Goal: Information Seeking & Learning: Learn about a topic

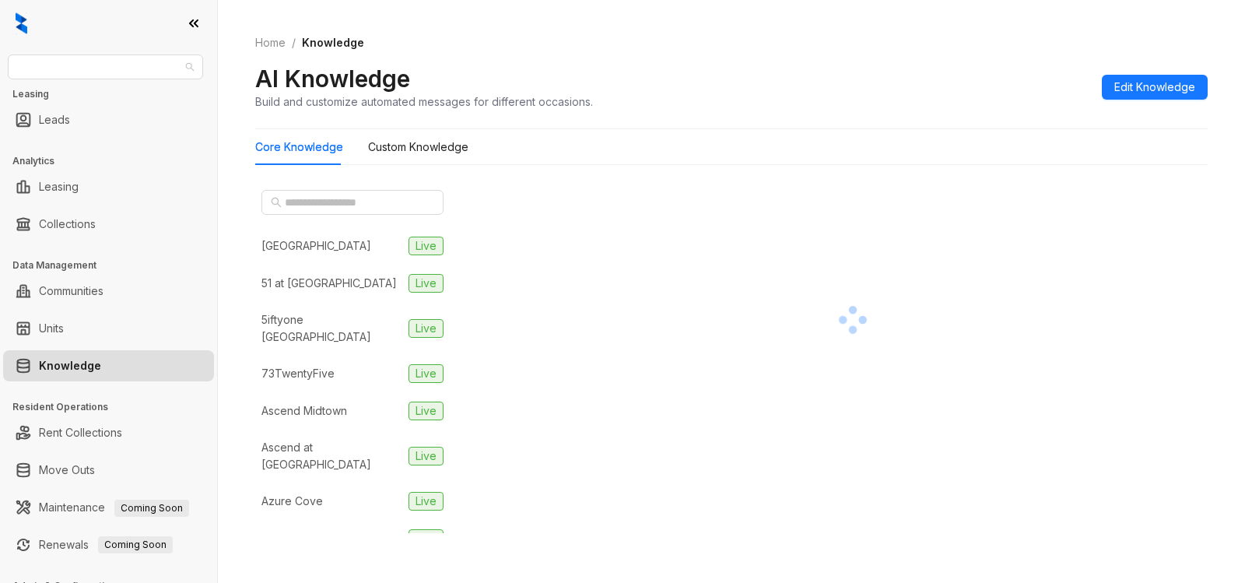
click at [84, 72] on span "RR Living" at bounding box center [105, 66] width 177 height 23
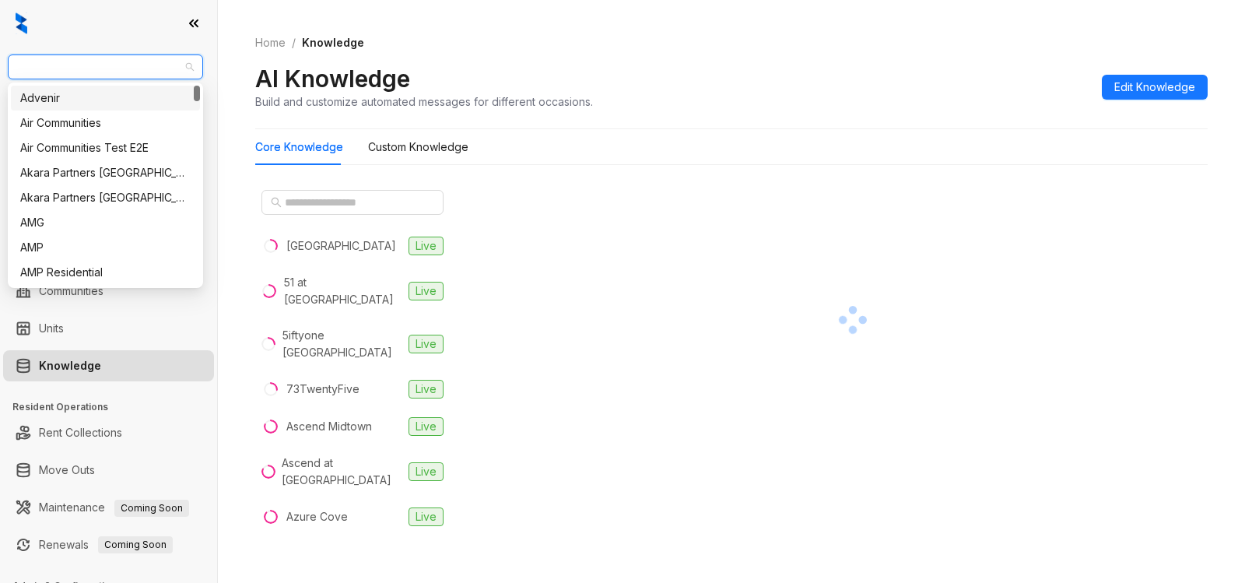
type input "*"
type input "**"
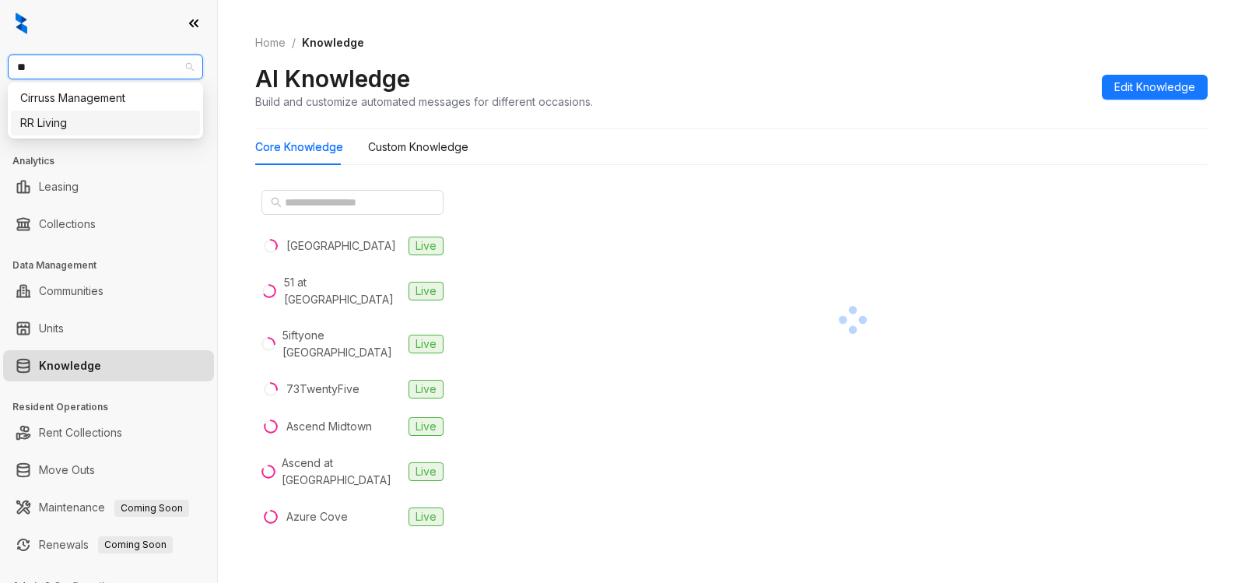
click at [53, 125] on div "RR Living" at bounding box center [105, 122] width 170 height 17
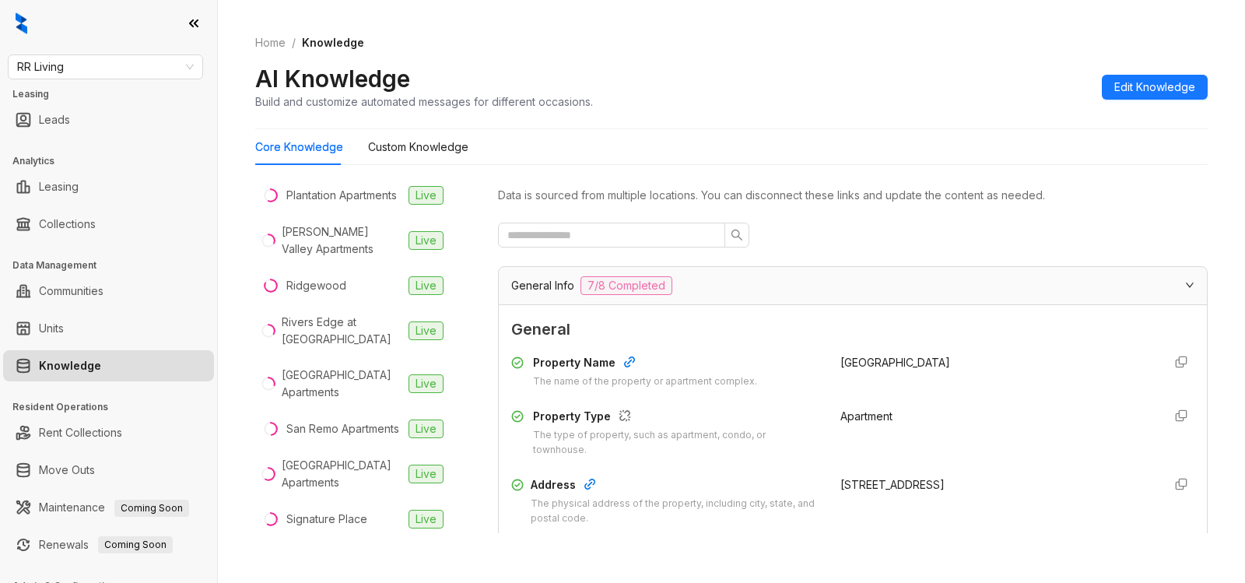
scroll to position [1059, 0]
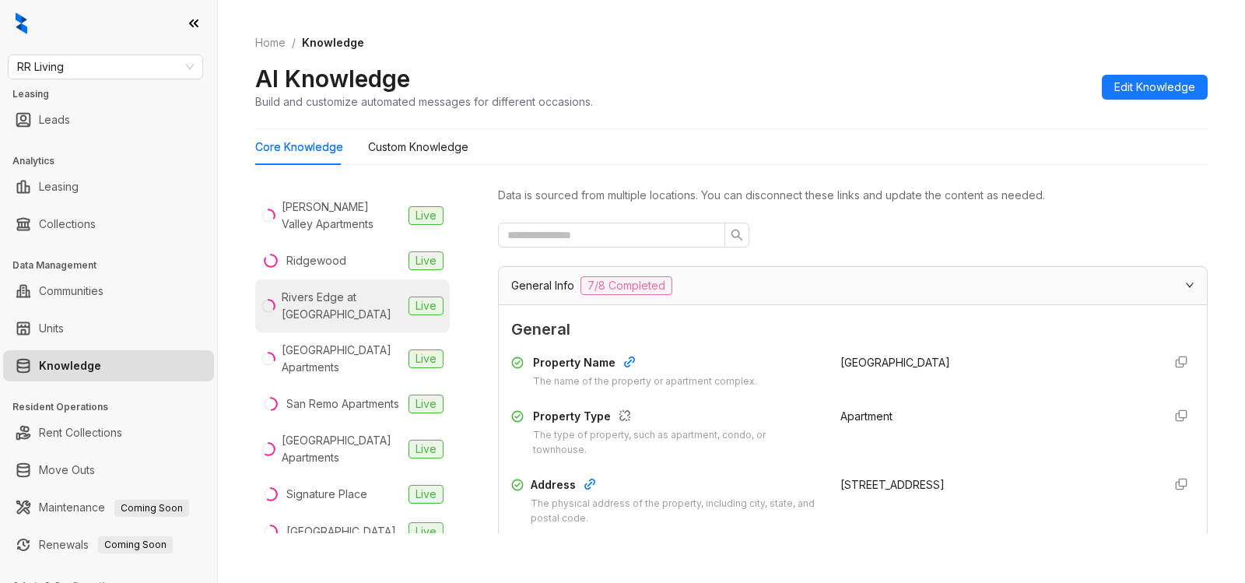
click at [310, 314] on div "Rivers Edge at [GEOGRAPHIC_DATA]" at bounding box center [342, 306] width 121 height 34
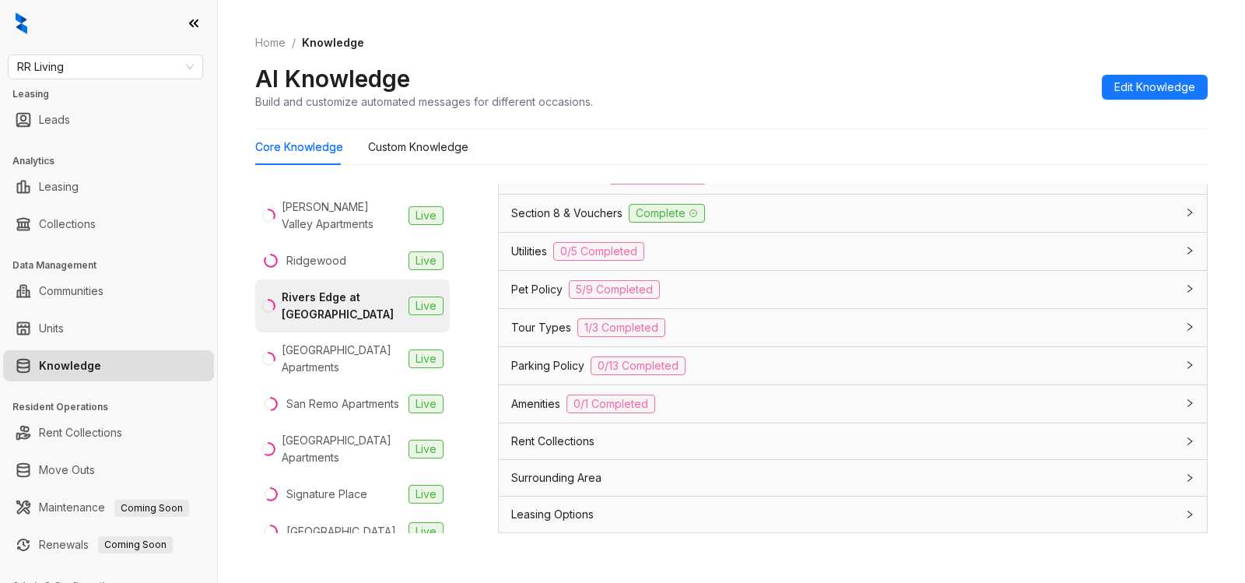
scroll to position [1171, 0]
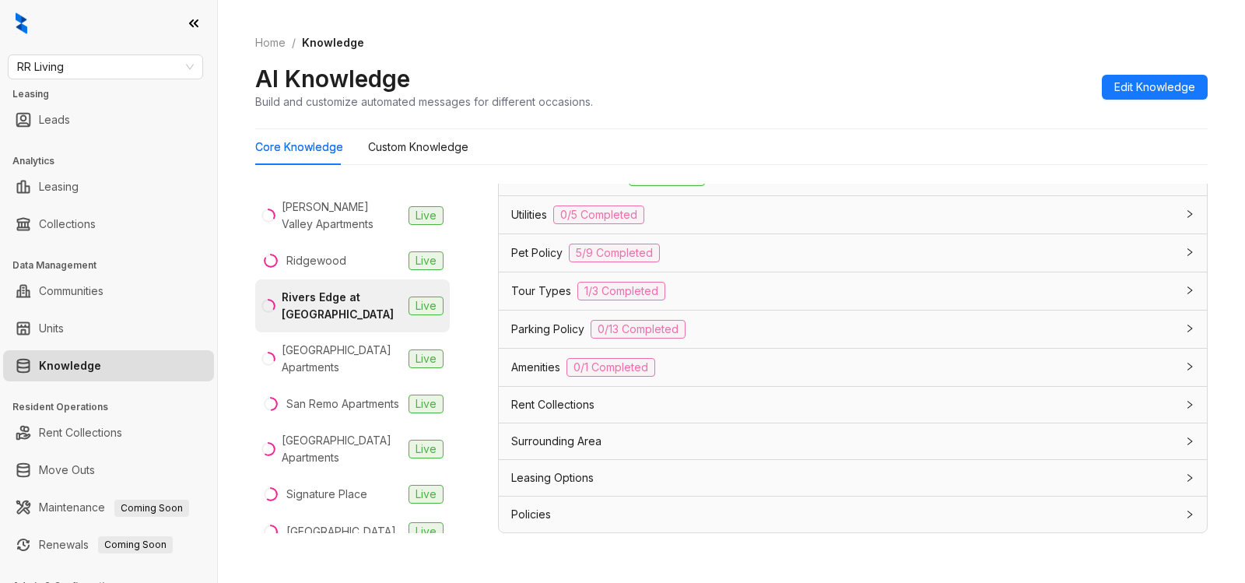
click at [715, 483] on div "Leasing Options" at bounding box center [843, 477] width 665 height 17
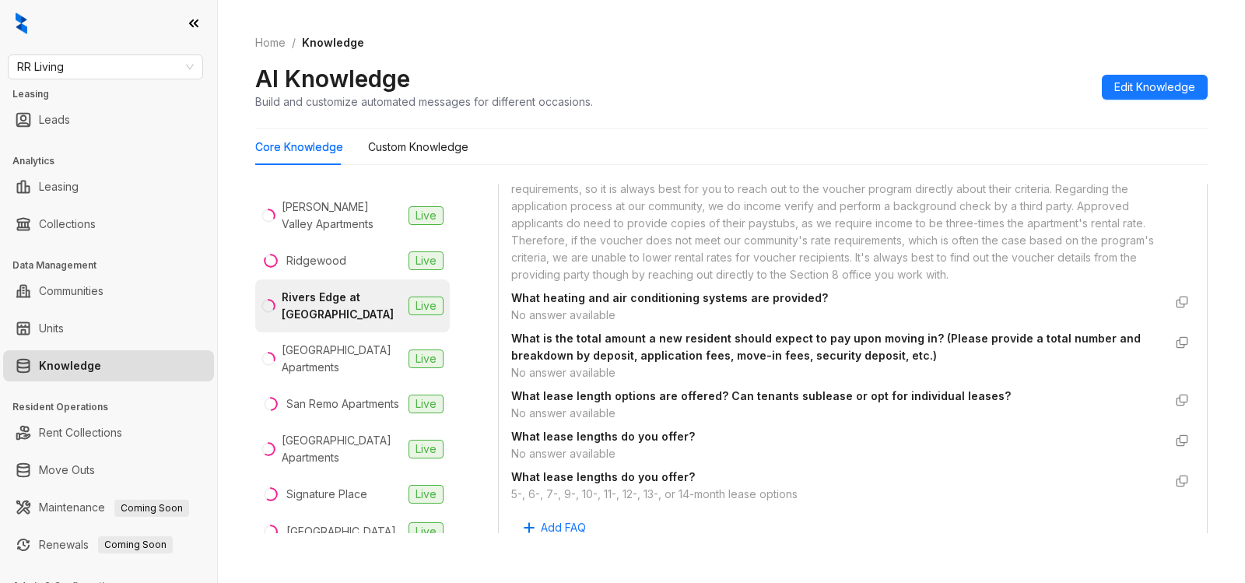
scroll to position [1772, 0]
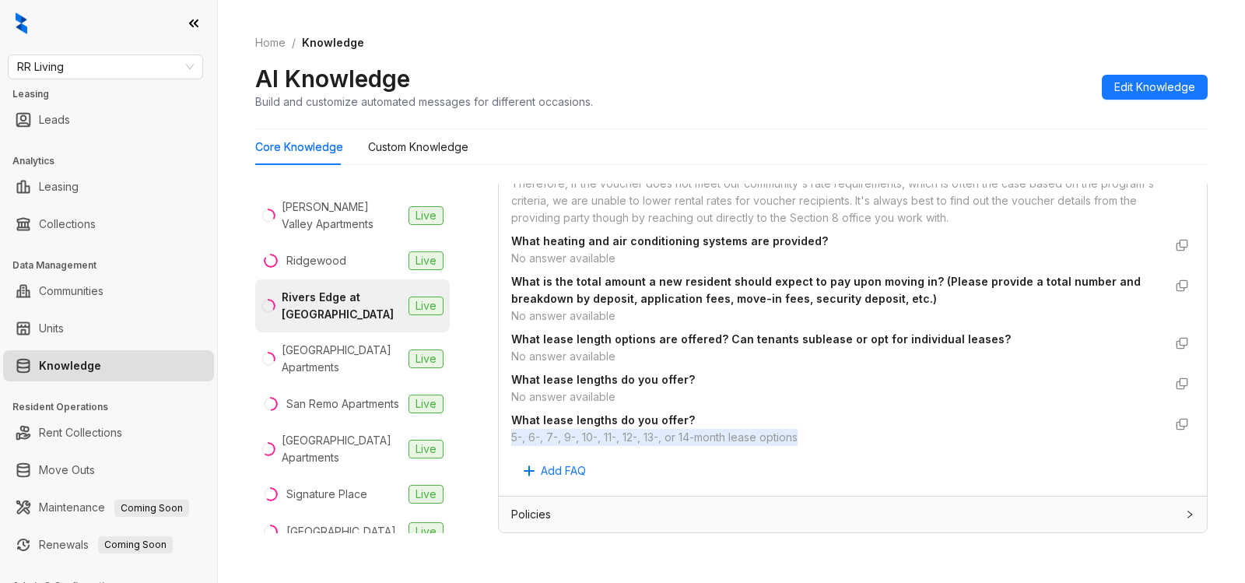
drag, startPoint x: 516, startPoint y: 431, endPoint x: 803, endPoint y: 430, distance: 287.2
click at [803, 430] on div "Custom Knowledge Additional details related to Leasing Options that isn't inclu…" at bounding box center [853, 196] width 708 height 600
